Goal: Transaction & Acquisition: Purchase product/service

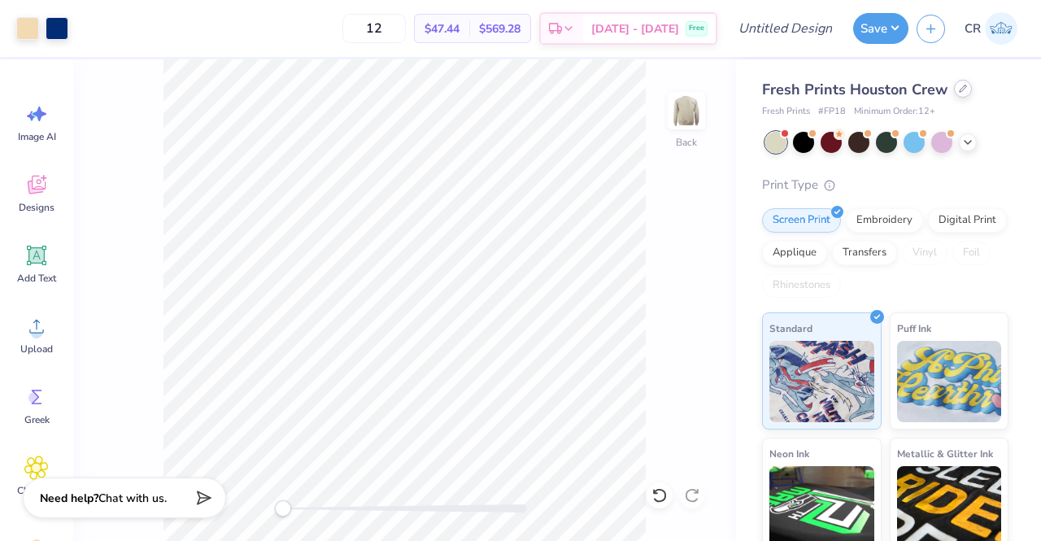
click at [959, 87] on icon at bounding box center [963, 89] width 8 height 8
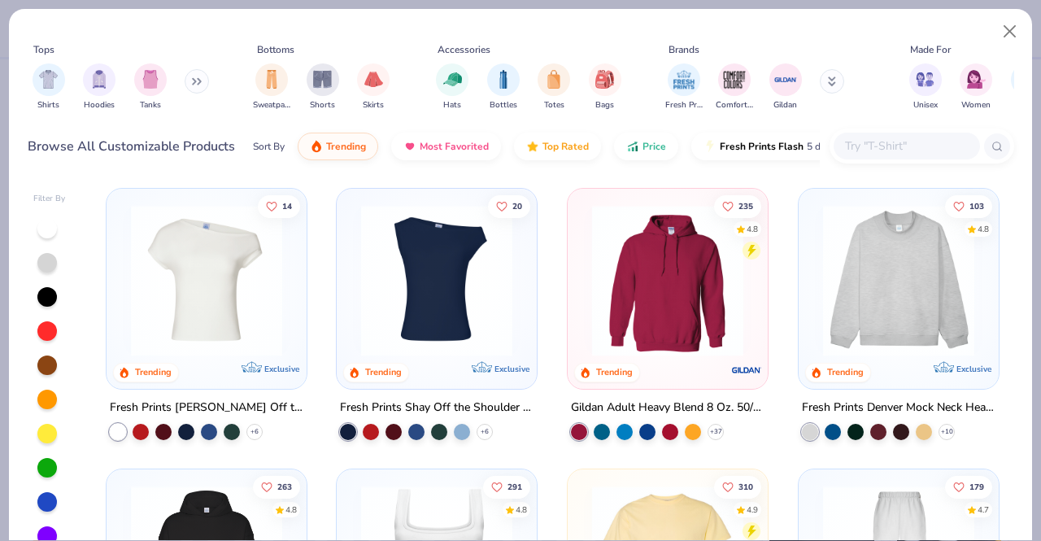
click at [931, 150] on input "text" at bounding box center [905, 146] width 125 height 19
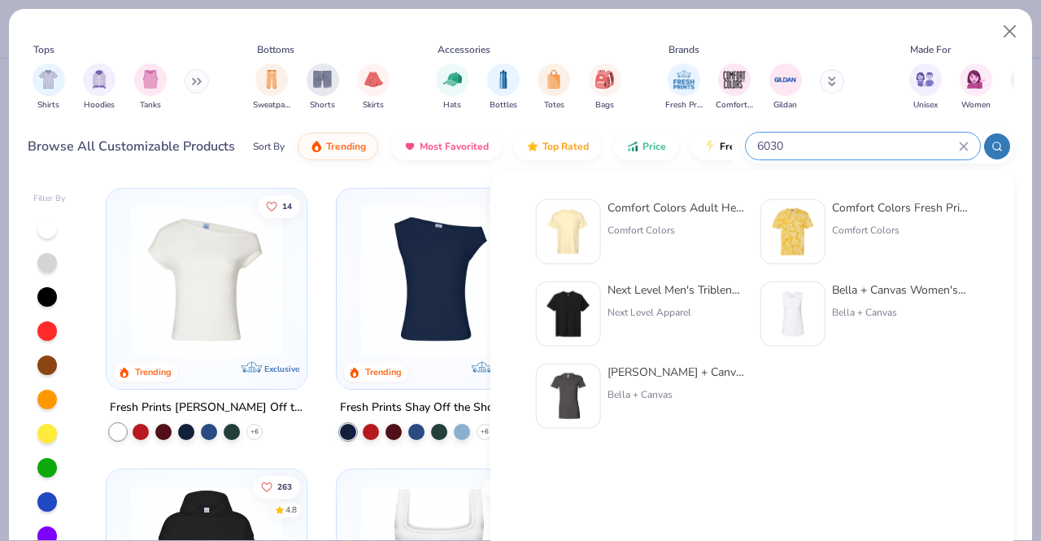
type input "6030"
click at [693, 230] on div "Comfort Colors" at bounding box center [676, 230] width 137 height 15
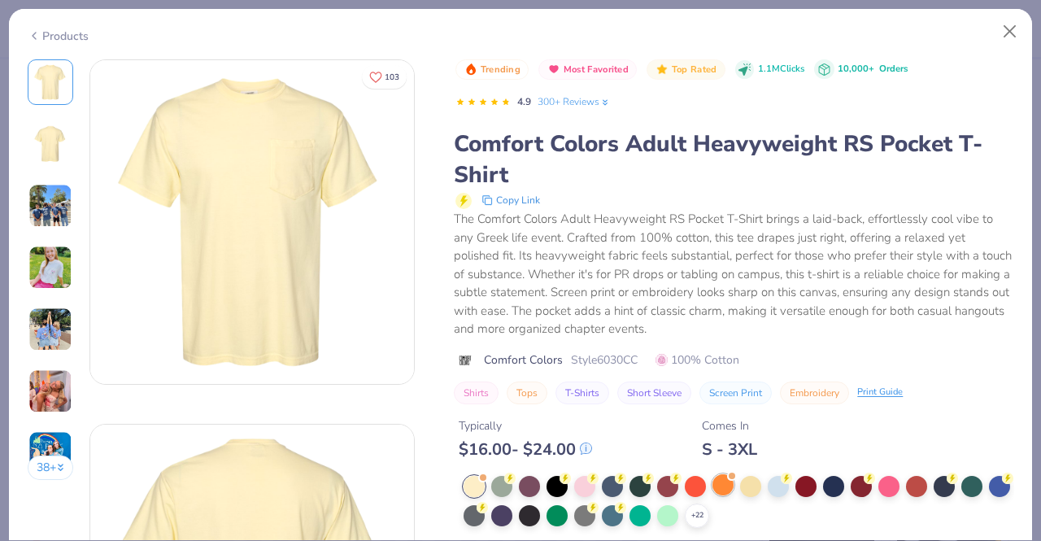
scroll to position [154, 0]
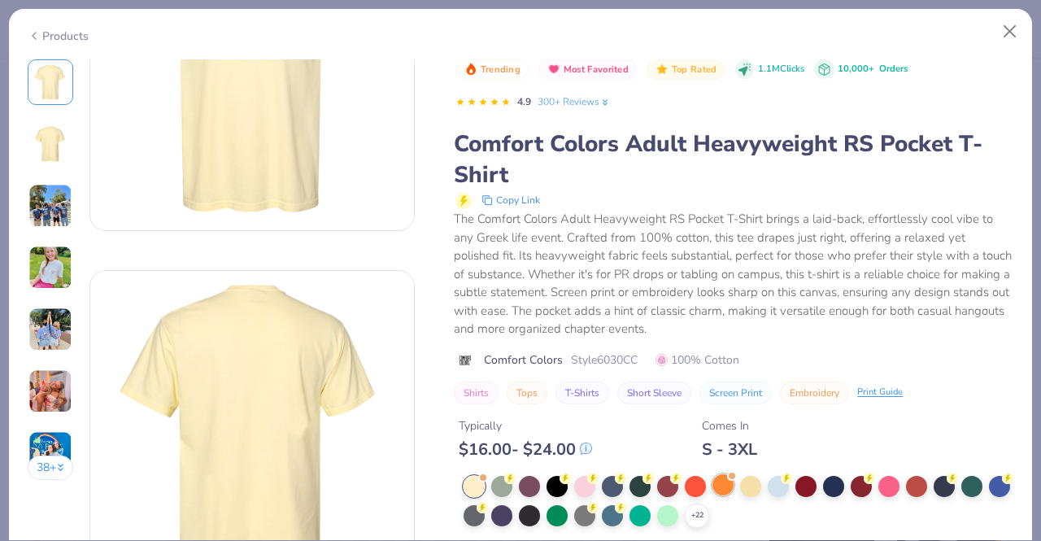
click at [728, 486] on div at bounding box center [723, 484] width 21 height 21
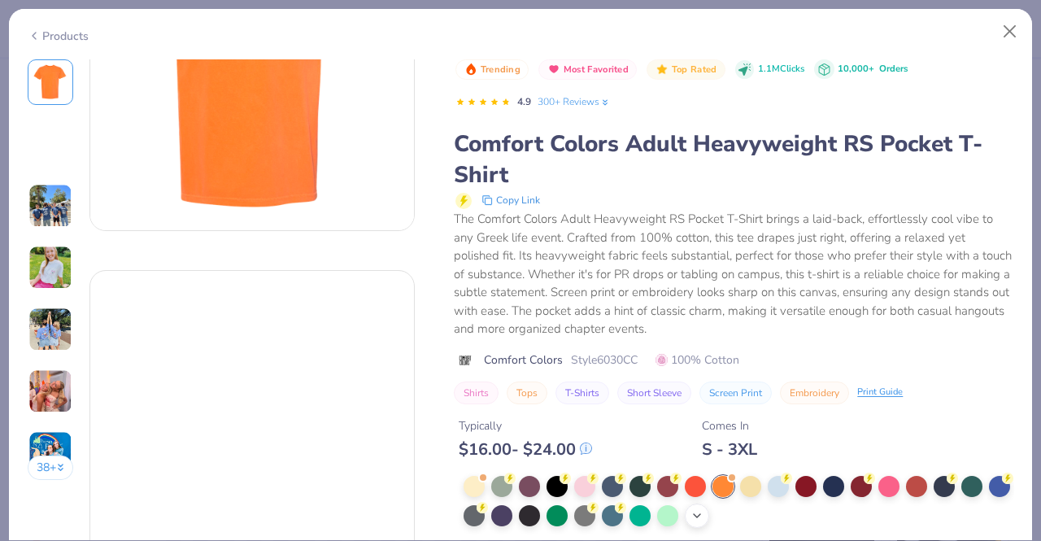
click at [709, 505] on div "+ 22" at bounding box center [697, 515] width 24 height 24
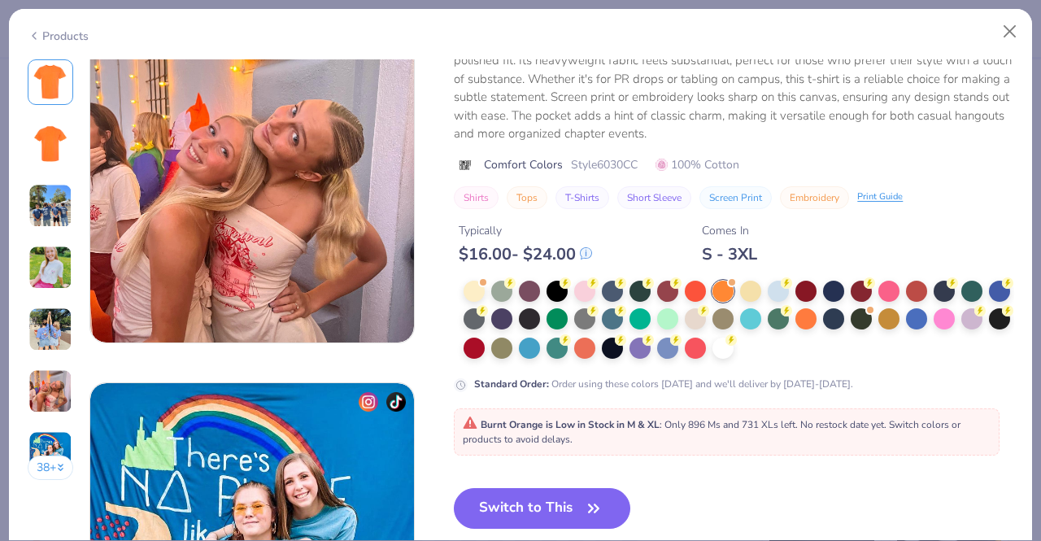
scroll to position [1865, 0]
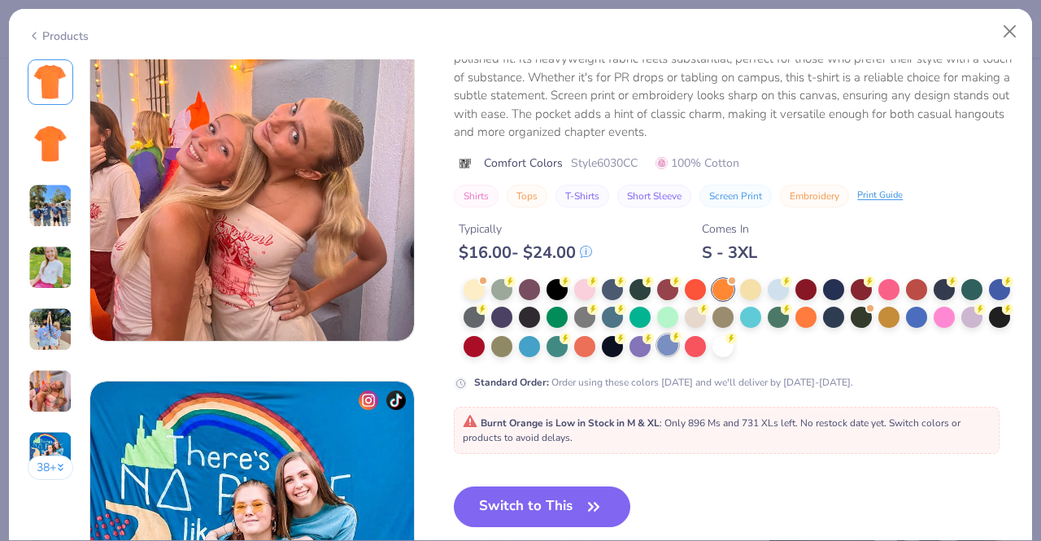
click at [678, 343] on div at bounding box center [667, 344] width 21 height 21
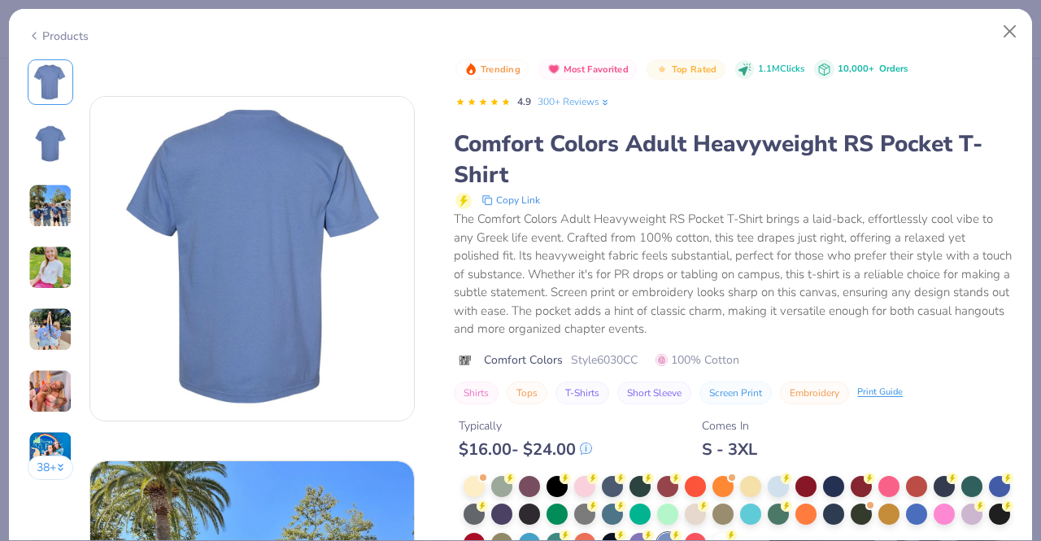
scroll to position [330, 0]
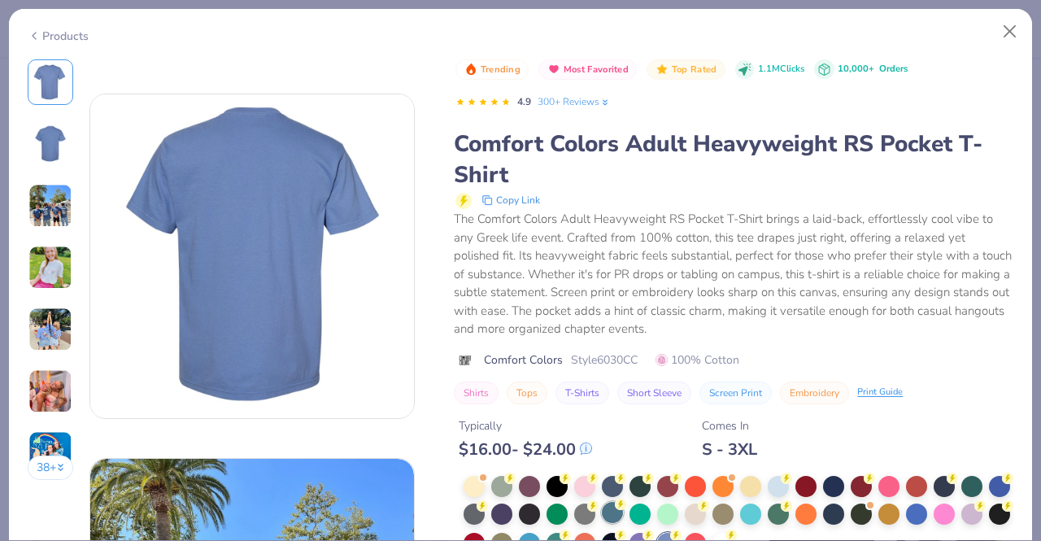
click at [623, 512] on div at bounding box center [612, 512] width 21 height 21
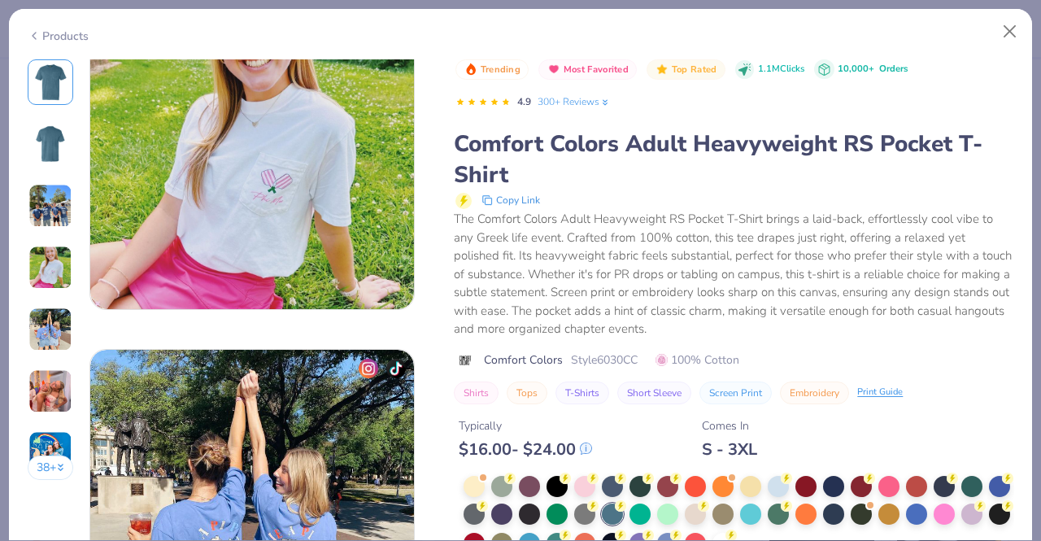
scroll to position [1169, 0]
click at [499, 489] on div at bounding box center [501, 484] width 21 height 21
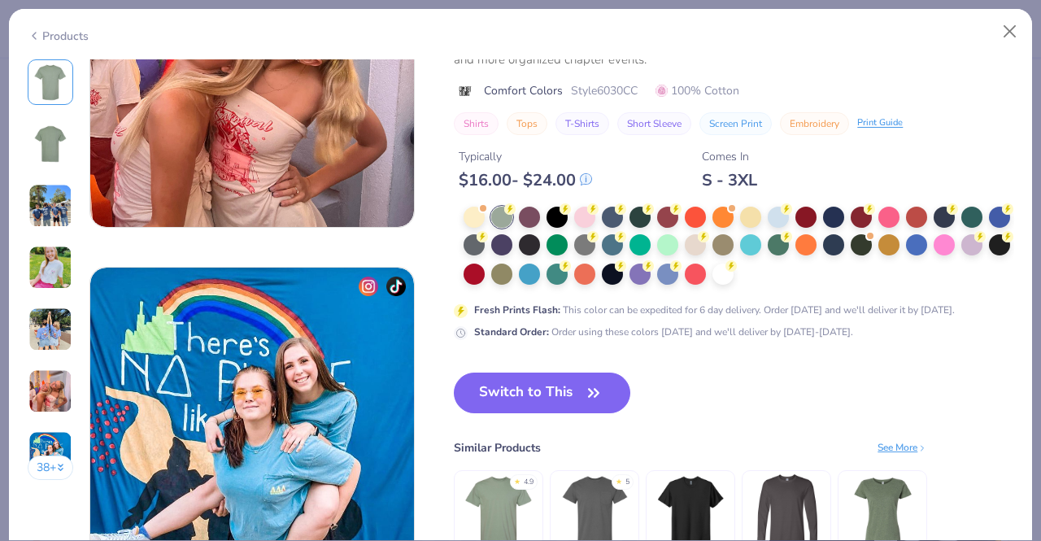
scroll to position [1978, 0]
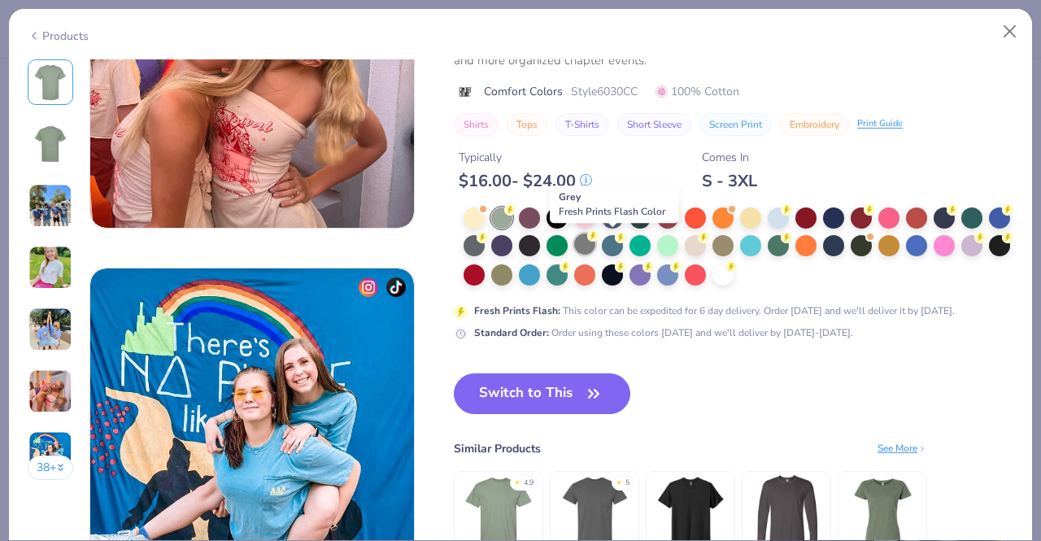
click at [595, 247] on div at bounding box center [584, 243] width 21 height 21
